Goal: Transaction & Acquisition: Download file/media

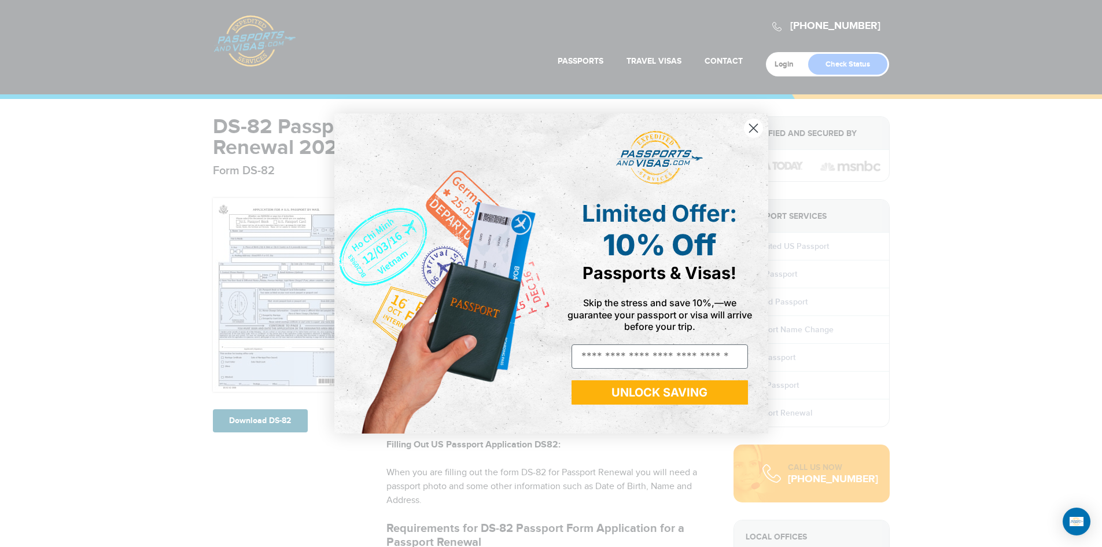
click at [755, 122] on circle "Close dialog" at bounding box center [753, 128] width 19 height 19
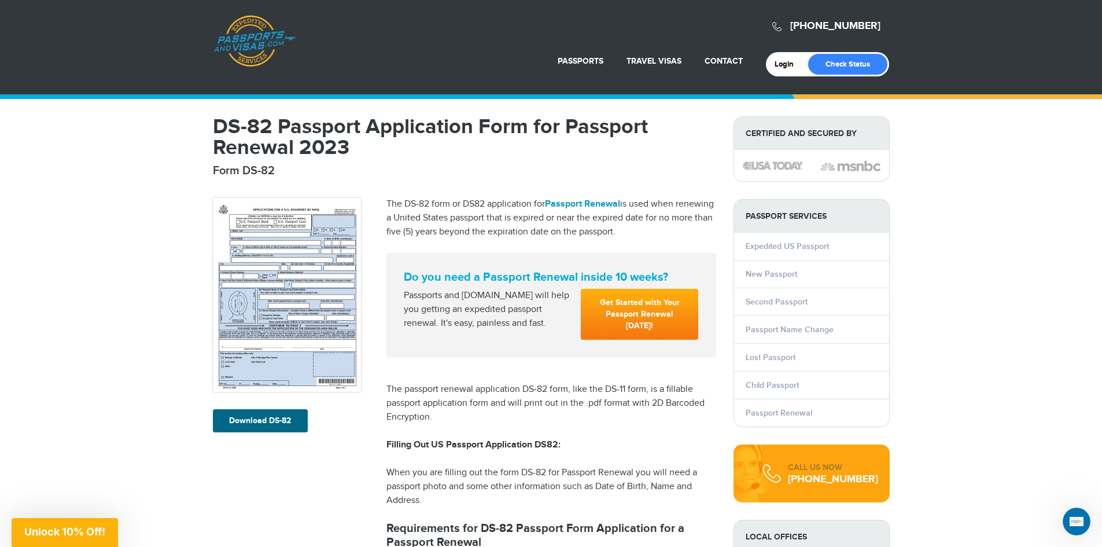
click at [586, 203] on link "Passport Renewal" at bounding box center [582, 204] width 75 height 11
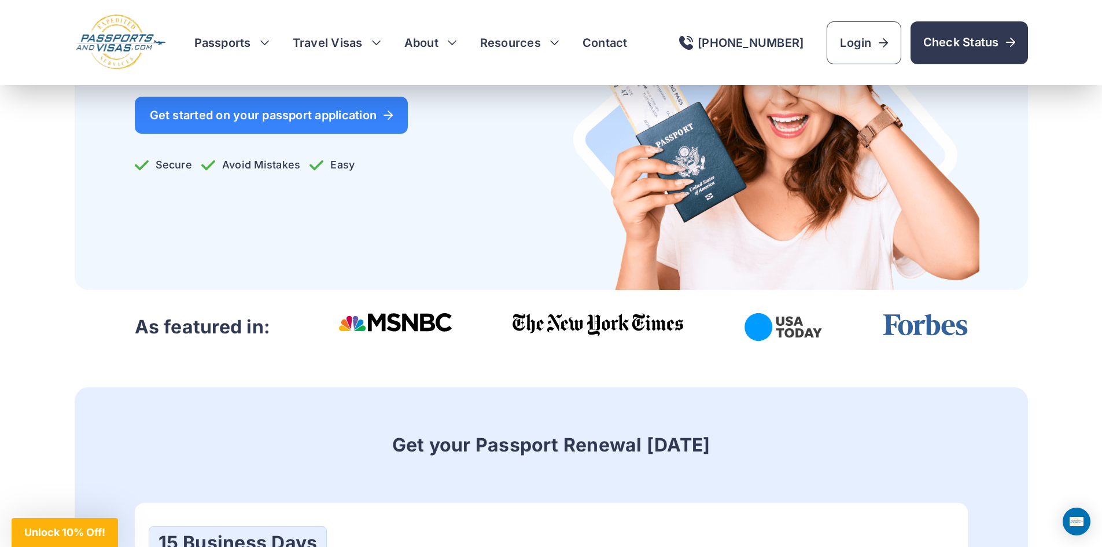
scroll to position [231, 0]
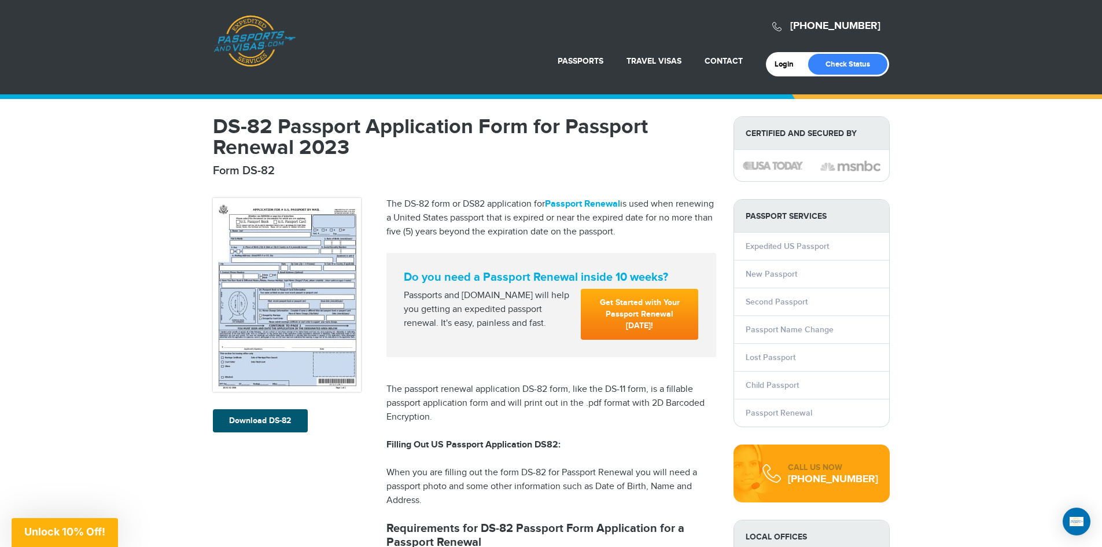
click at [273, 421] on link "Download DS-82" at bounding box center [260, 420] width 95 height 23
